Goal: Information Seeking & Learning: Learn about a topic

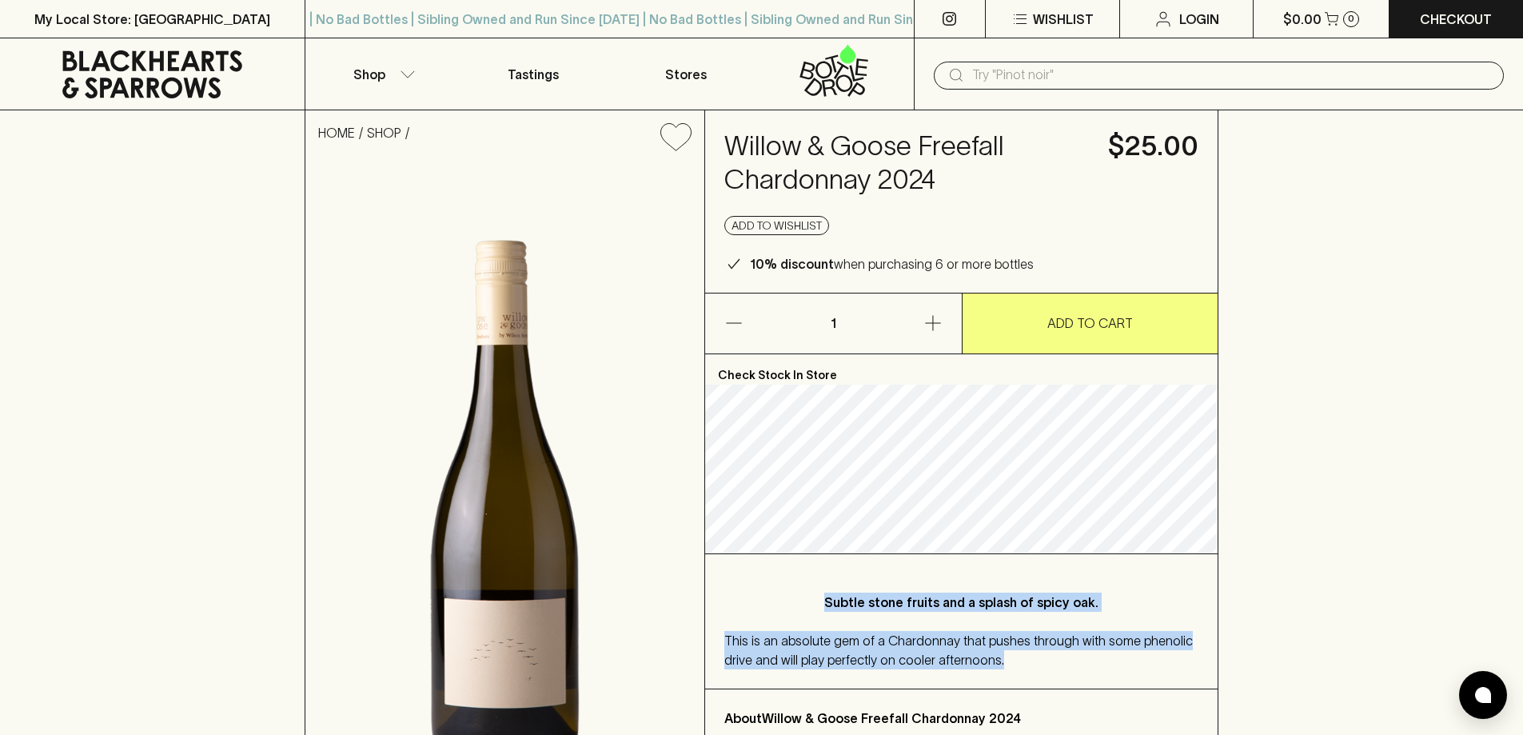
drag, startPoint x: 805, startPoint y: 605, endPoint x: 1027, endPoint y: 669, distance: 230.6
click at [1027, 669] on div "Subtle stone fruits and a splash of spicy oak. This is an absolute gem of a Cha…" at bounding box center [961, 621] width 513 height 134
click at [1027, 669] on div "This is an absolute gem of a Chardonnay that pushes through with some phenolic …" at bounding box center [962, 650] width 474 height 38
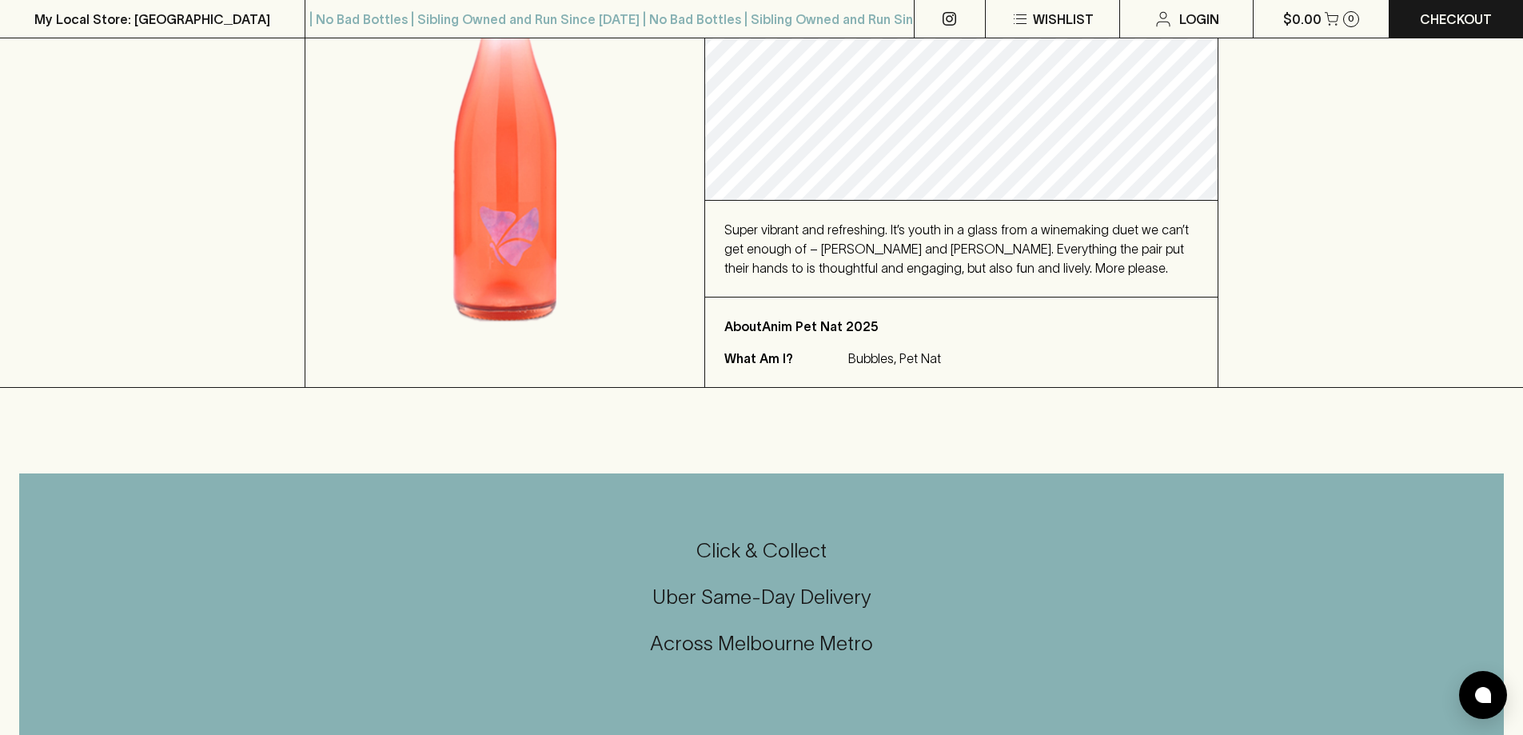
click at [823, 258] on div "Super vibrant and refreshing. It’s youth in a glass from a winemaking duet we c…" at bounding box center [962, 249] width 474 height 58
click at [799, 250] on span "Super vibrant and refreshing. It’s youth in a glass from a winemaking duet we c…" at bounding box center [957, 248] width 465 height 53
drag, startPoint x: 798, startPoint y: 250, endPoint x: 920, endPoint y: 254, distance: 121.7
click at [920, 254] on span "Super vibrant and refreshing. It’s youth in a glass from a winemaking duet we c…" at bounding box center [957, 248] width 465 height 53
